Goal: Information Seeking & Learning: Understand process/instructions

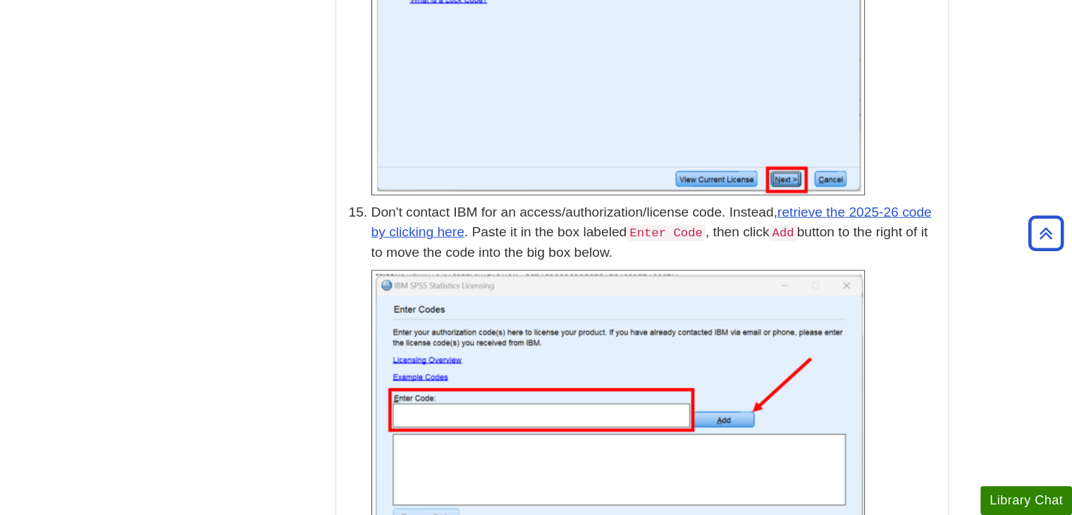
scroll to position [3739, 0]
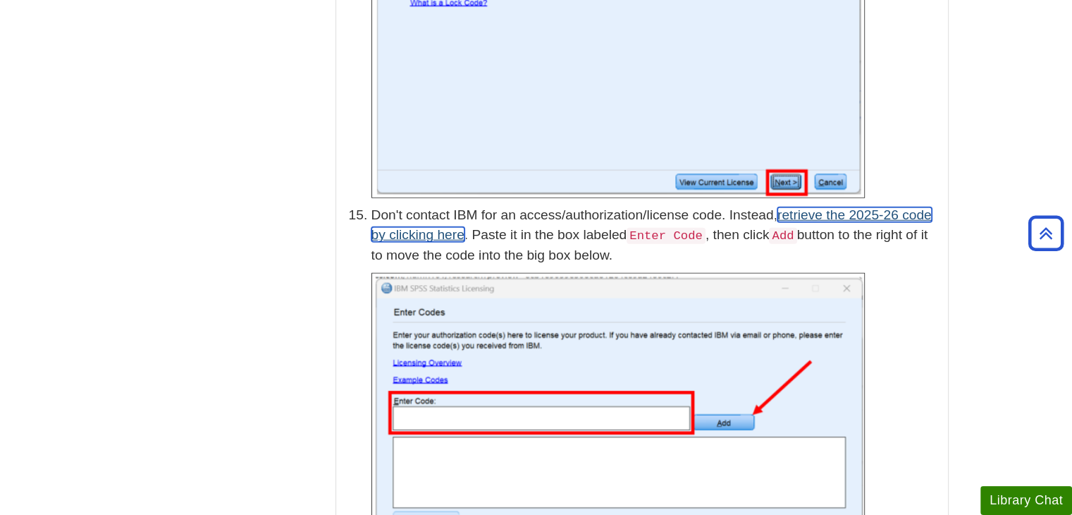
click at [412, 214] on link "retrieve the 2025-26 code by clicking here" at bounding box center [651, 224] width 560 height 35
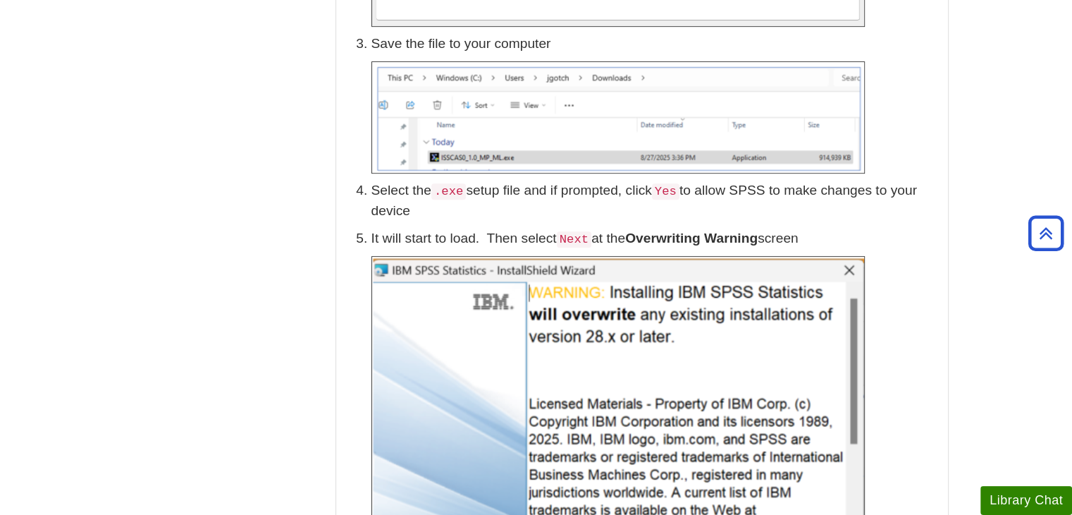
scroll to position [583, 0]
